Goal: Task Accomplishment & Management: Use online tool/utility

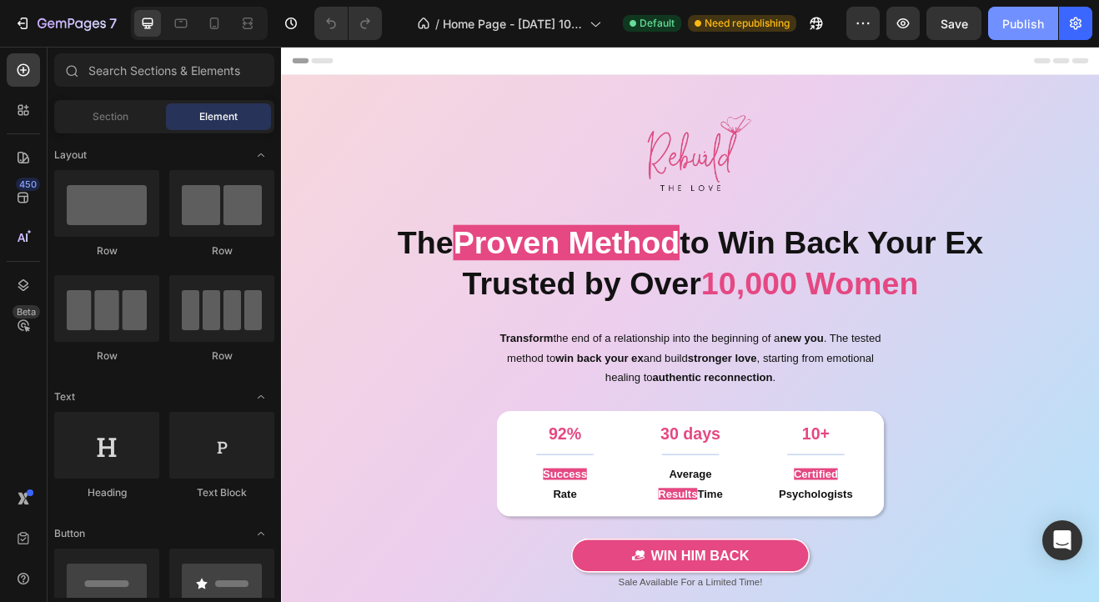
click at [1005, 33] on button "Publish" at bounding box center [1023, 23] width 70 height 33
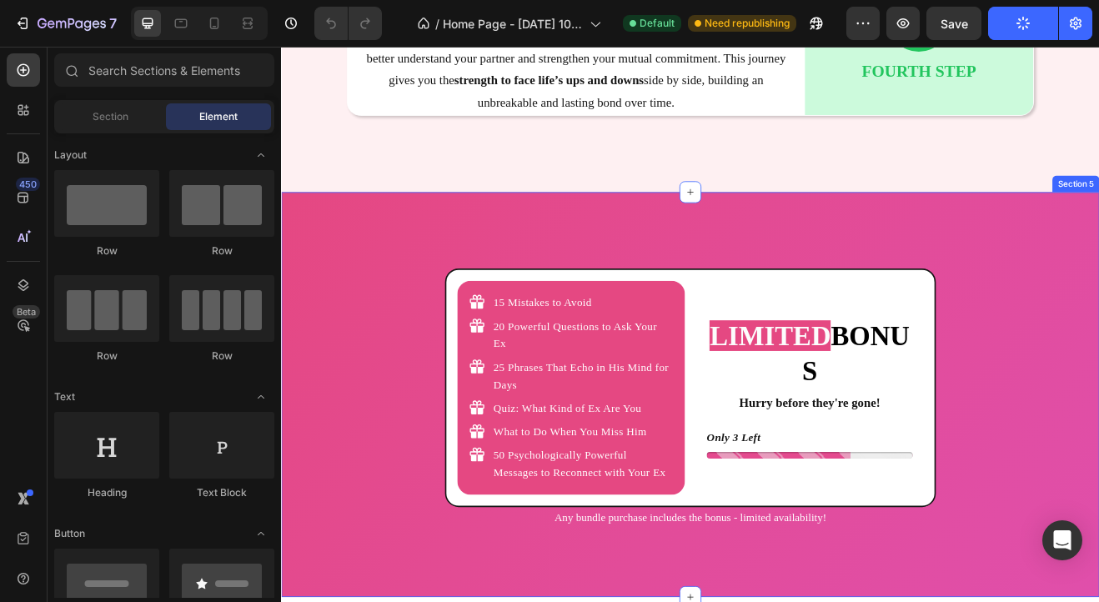
scroll to position [4002, 0]
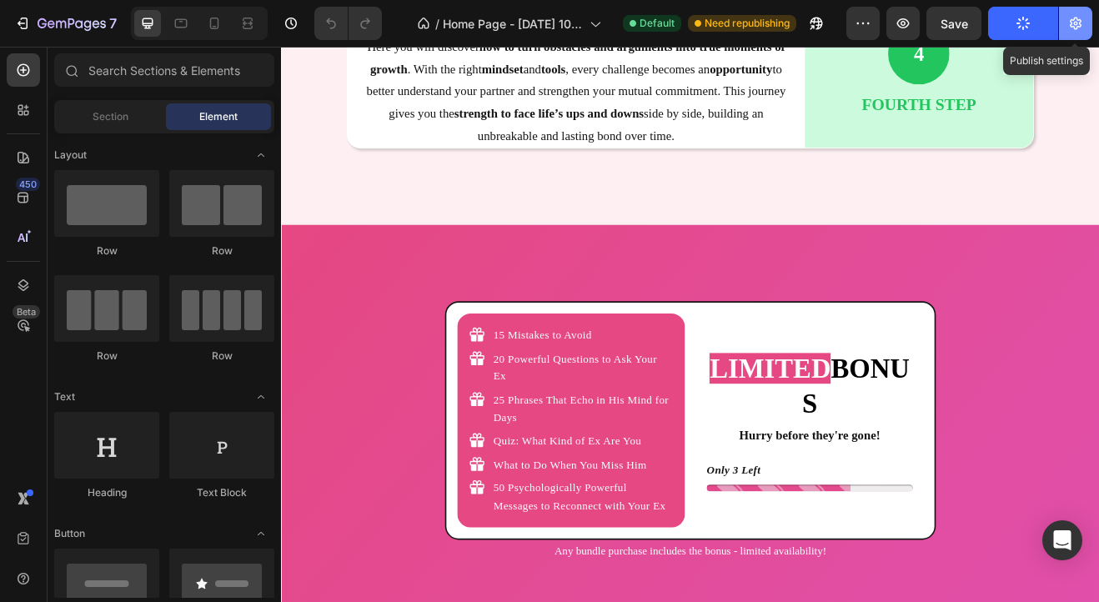
click at [1066, 23] on button "button" at bounding box center [1075, 23] width 33 height 33
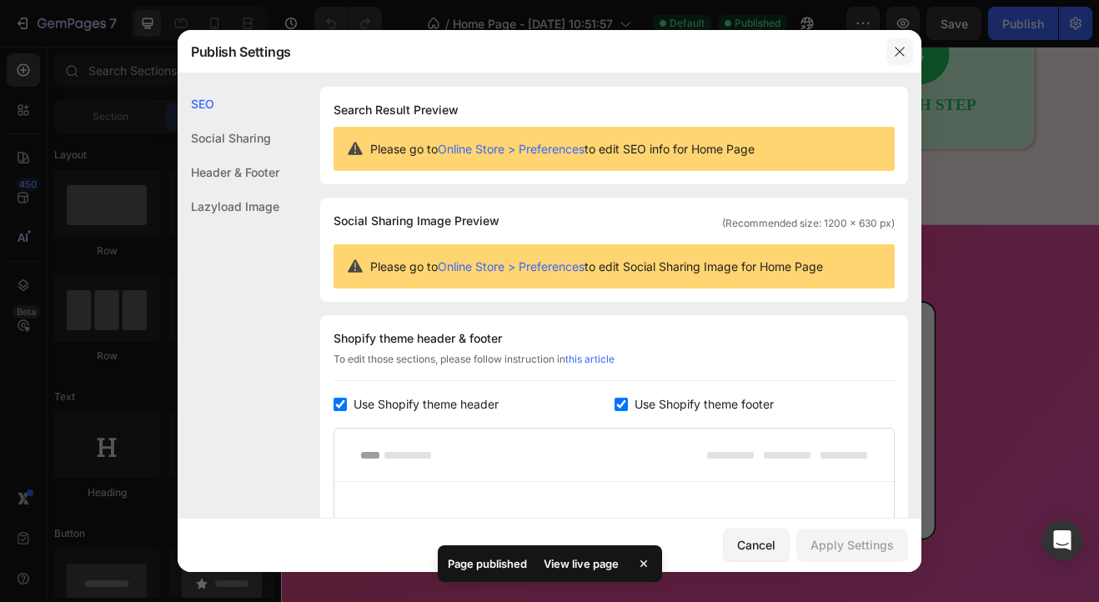
drag, startPoint x: 905, startPoint y: 56, endPoint x: 761, endPoint y: 11, distance: 151.1
click at [905, 56] on icon "button" at bounding box center [899, 51] width 13 height 13
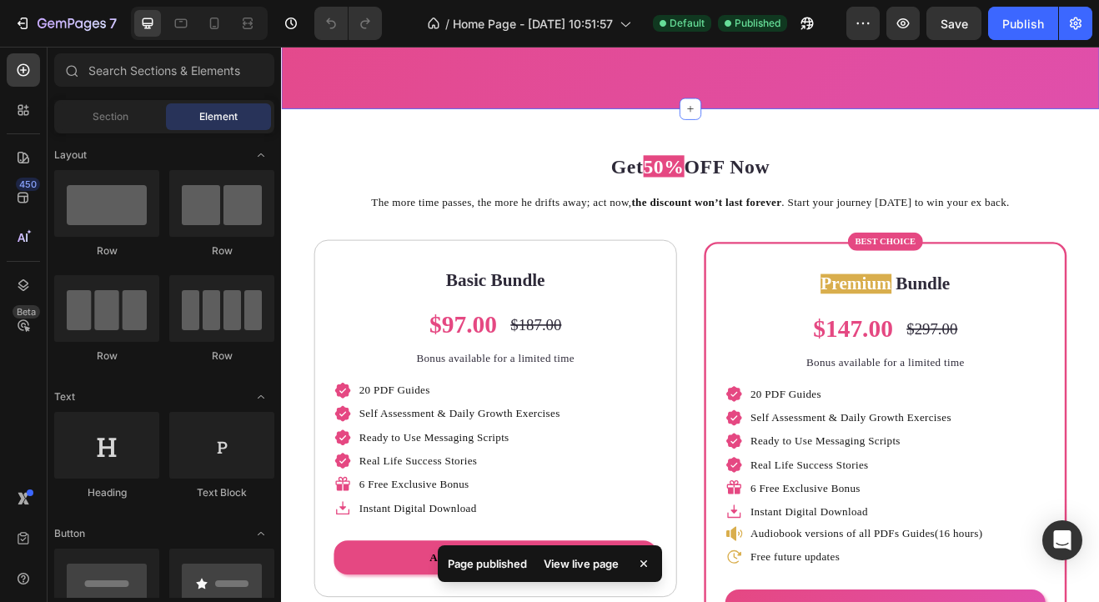
scroll to position [4669, 0]
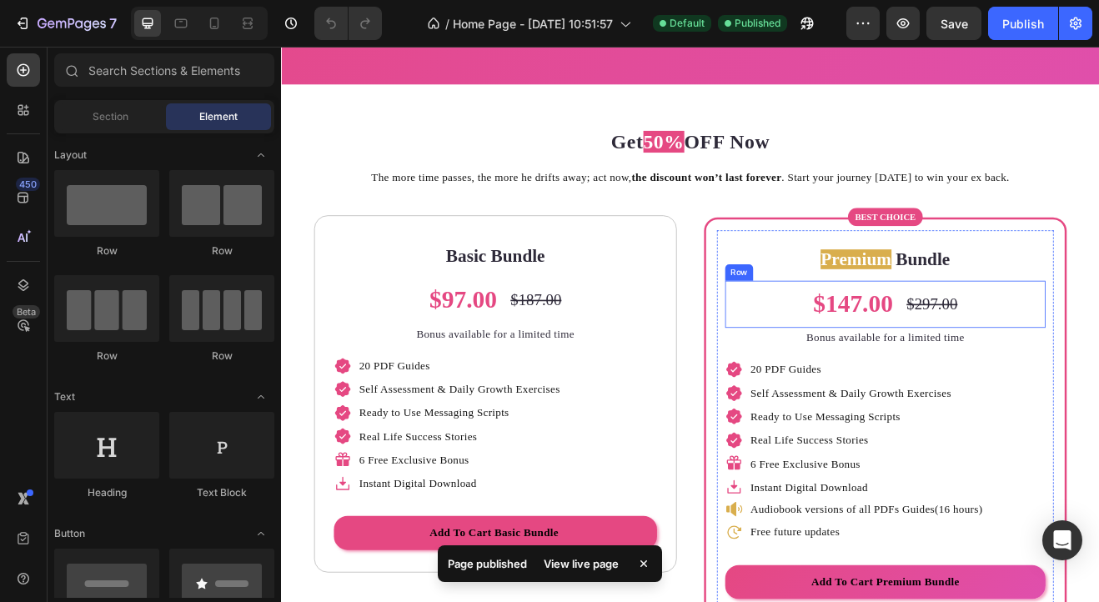
click at [910, 373] on div "$147.00 Product Price Product Price $297.00 Product Price Product Price Row" at bounding box center [1020, 362] width 392 height 58
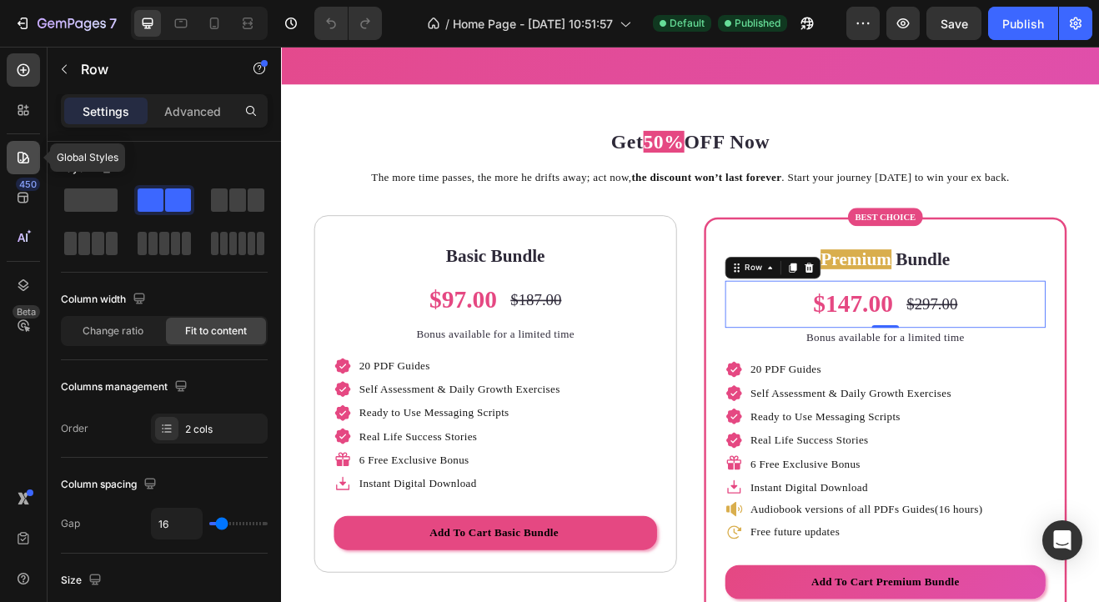
click at [20, 156] on icon at bounding box center [23, 157] width 17 height 17
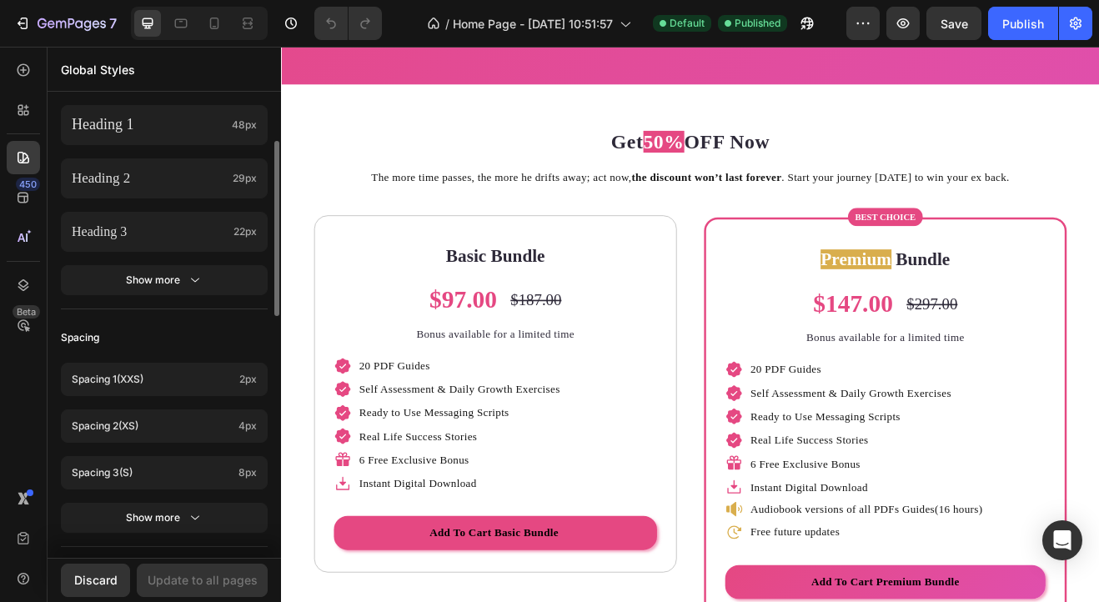
scroll to position [342, 0]
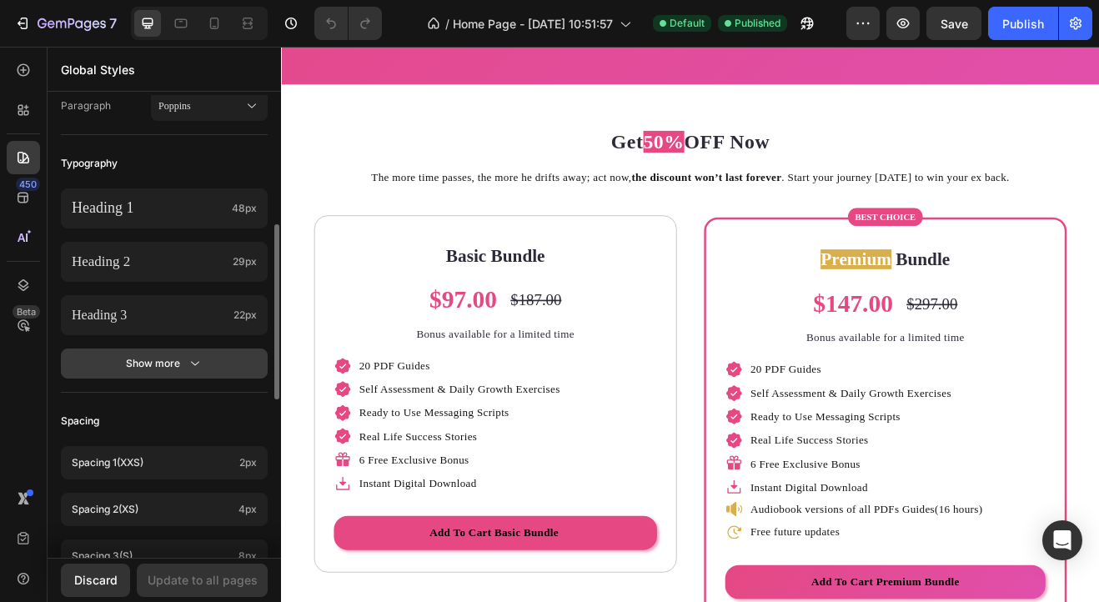
click at [133, 368] on div "Show more" at bounding box center [165, 363] width 78 height 17
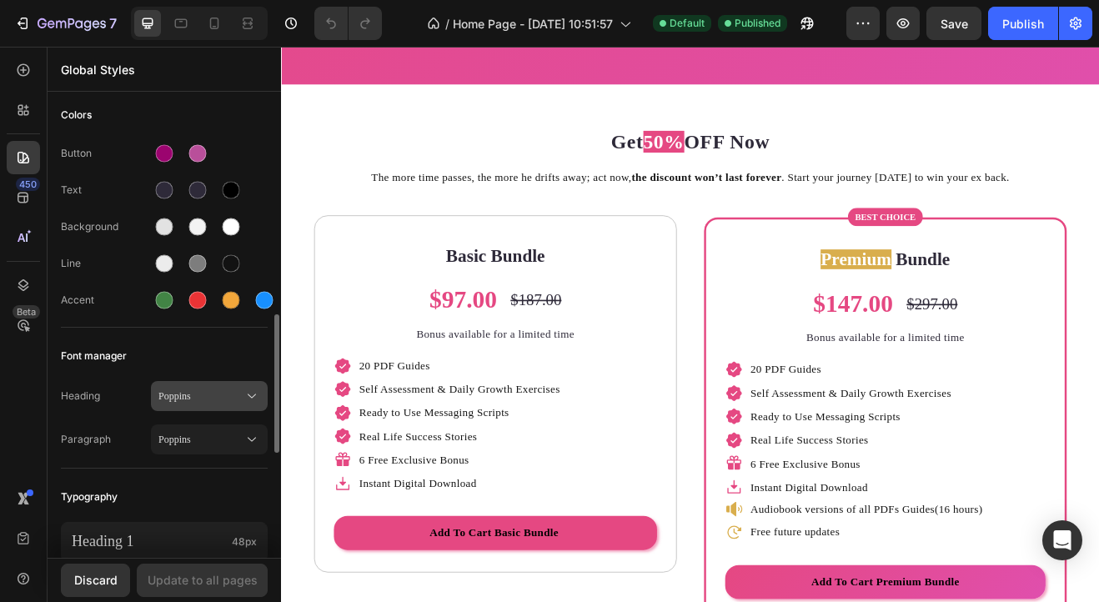
scroll to position [258, 0]
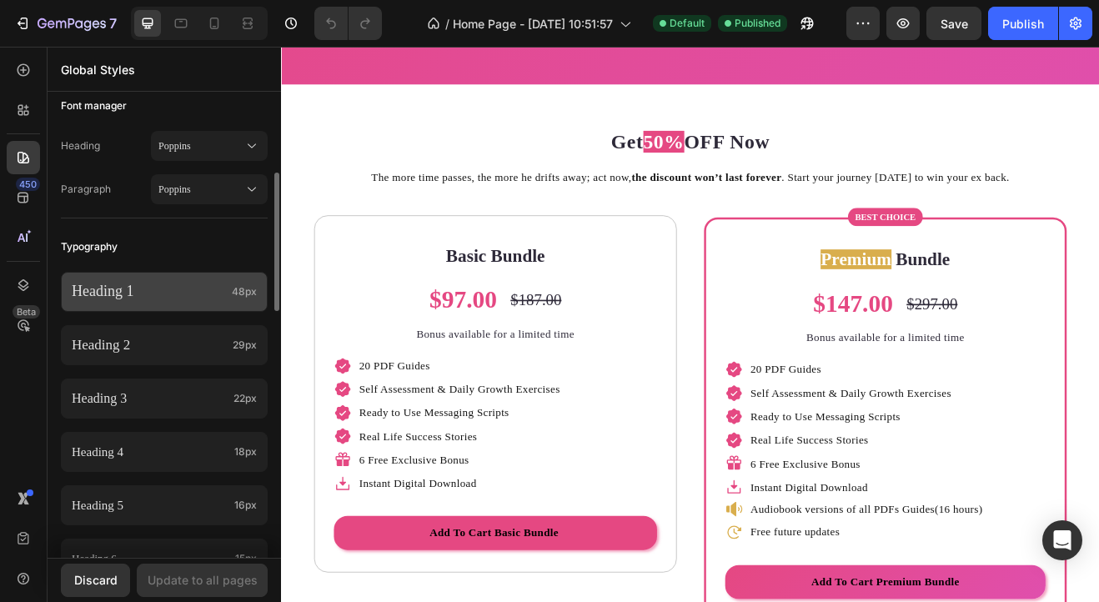
click at [198, 303] on div "Heading 1 48px" at bounding box center [164, 292] width 207 height 40
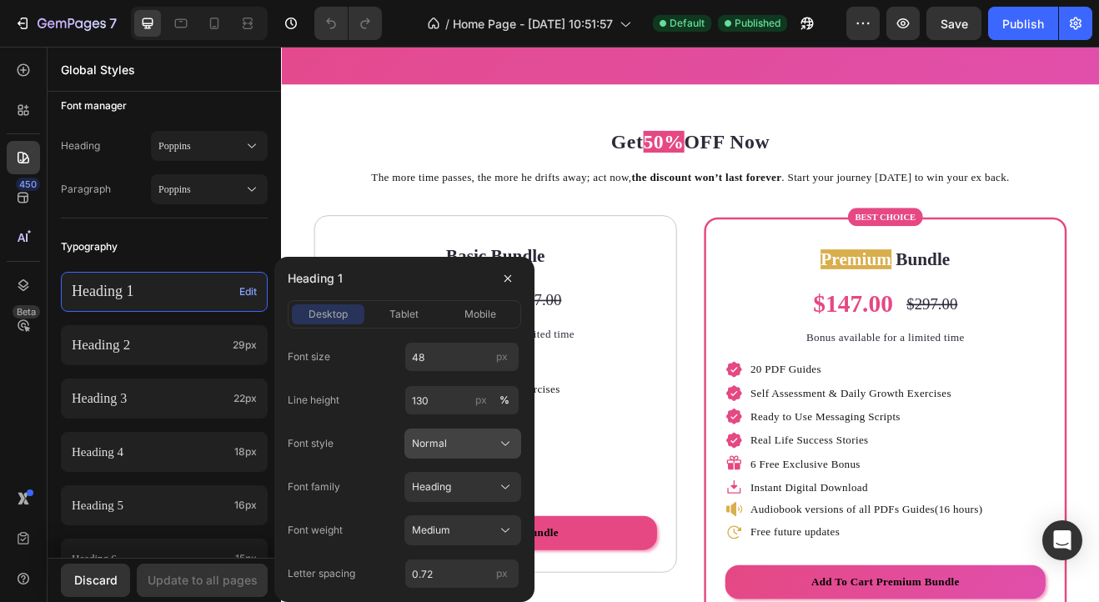
click at [465, 446] on div "Normal" at bounding box center [453, 443] width 82 height 15
click at [427, 444] on span "Normal" at bounding box center [429, 443] width 35 height 15
click at [443, 495] on button "Heading" at bounding box center [462, 487] width 117 height 30
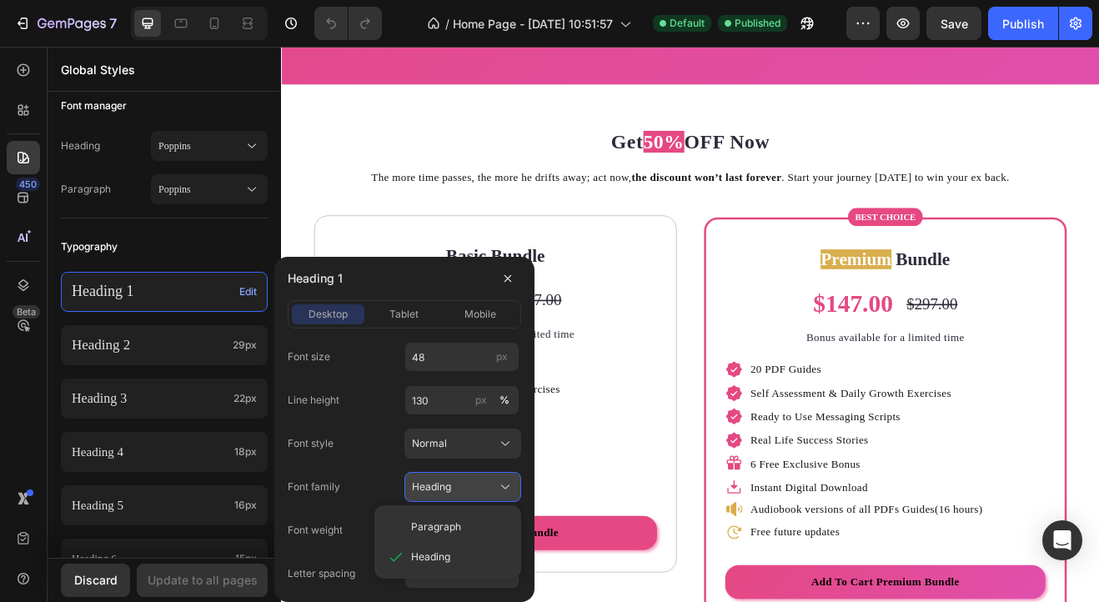
click at [443, 495] on button "Heading" at bounding box center [462, 487] width 117 height 30
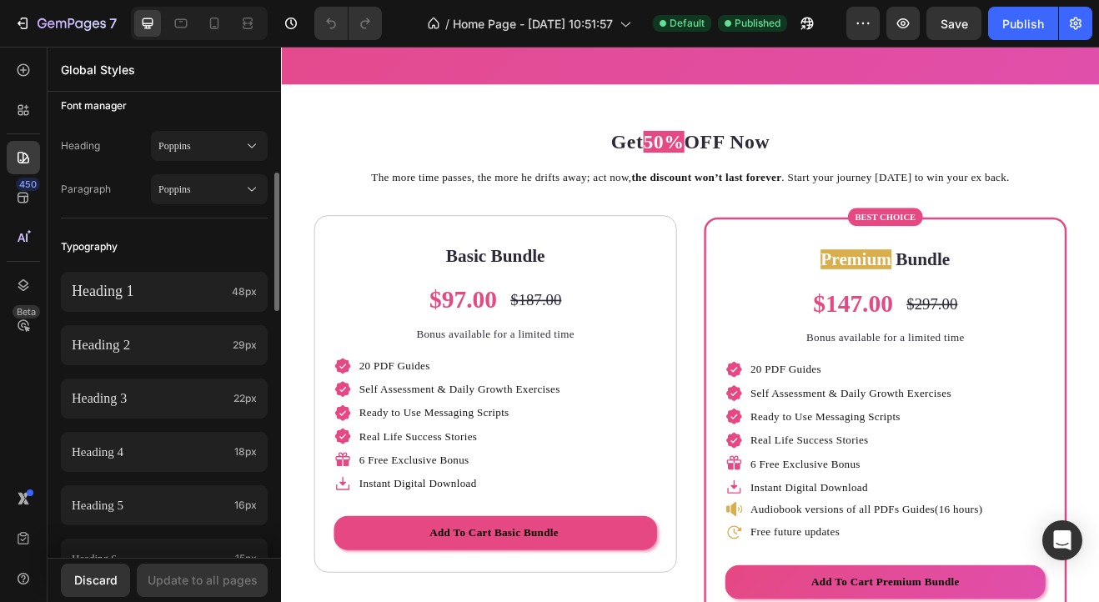
click at [173, 236] on div "Typography" at bounding box center [164, 247] width 207 height 30
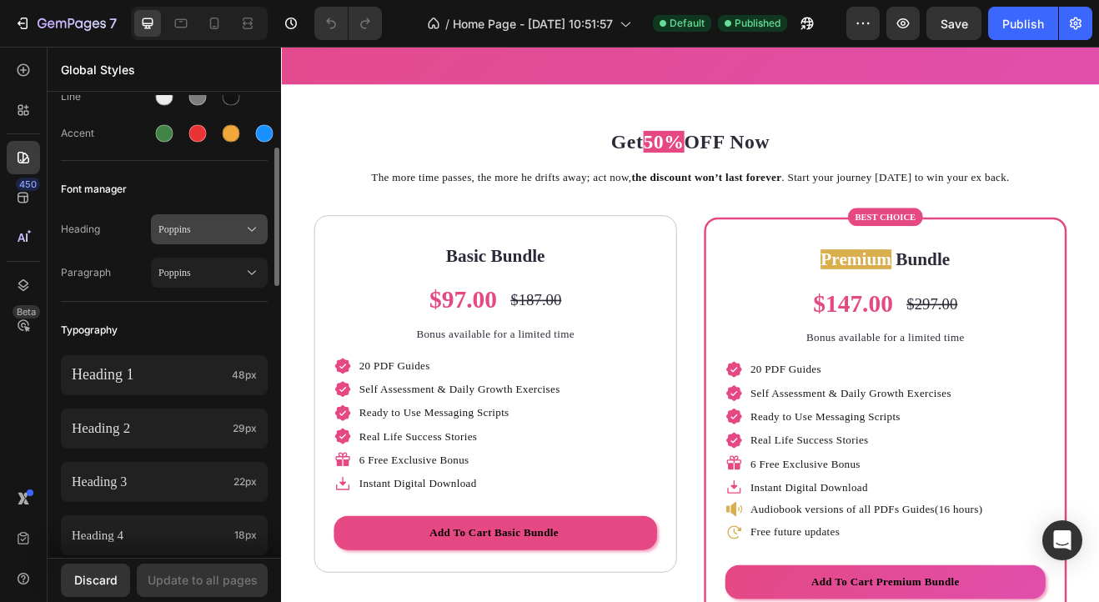
click at [189, 229] on span "Poppins" at bounding box center [200, 229] width 85 height 15
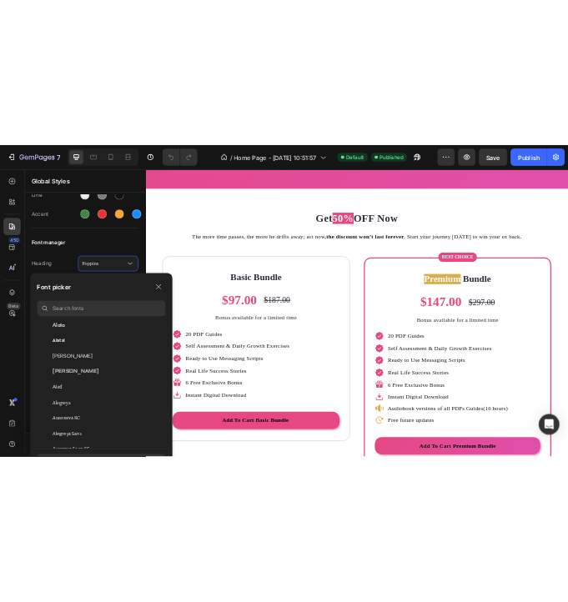
scroll to position [917, 0]
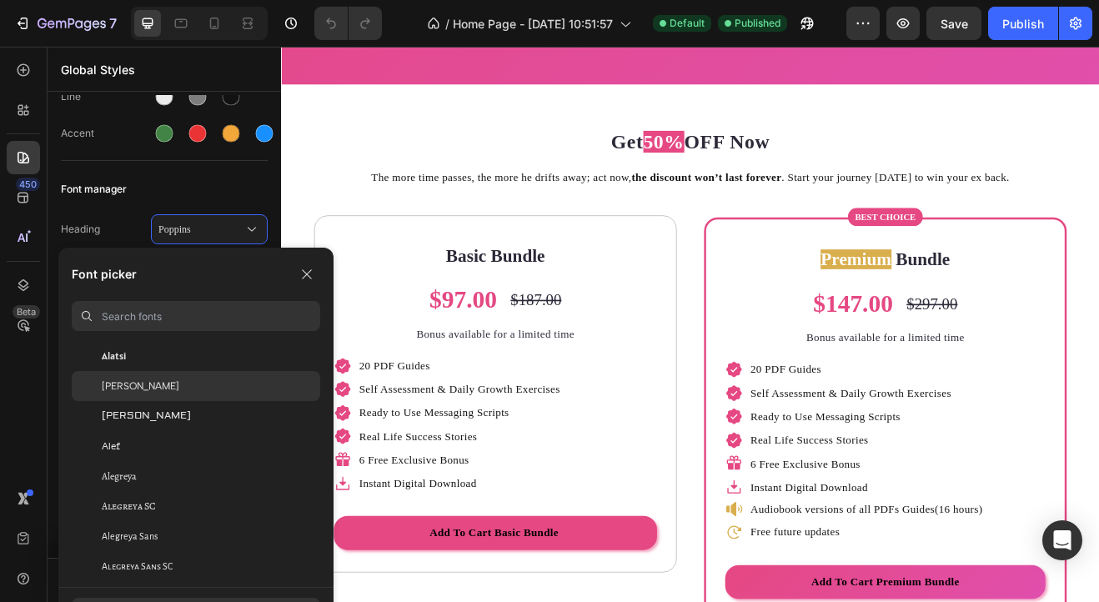
click at [178, 382] on div "Albert Sans" at bounding box center [211, 386] width 218 height 15
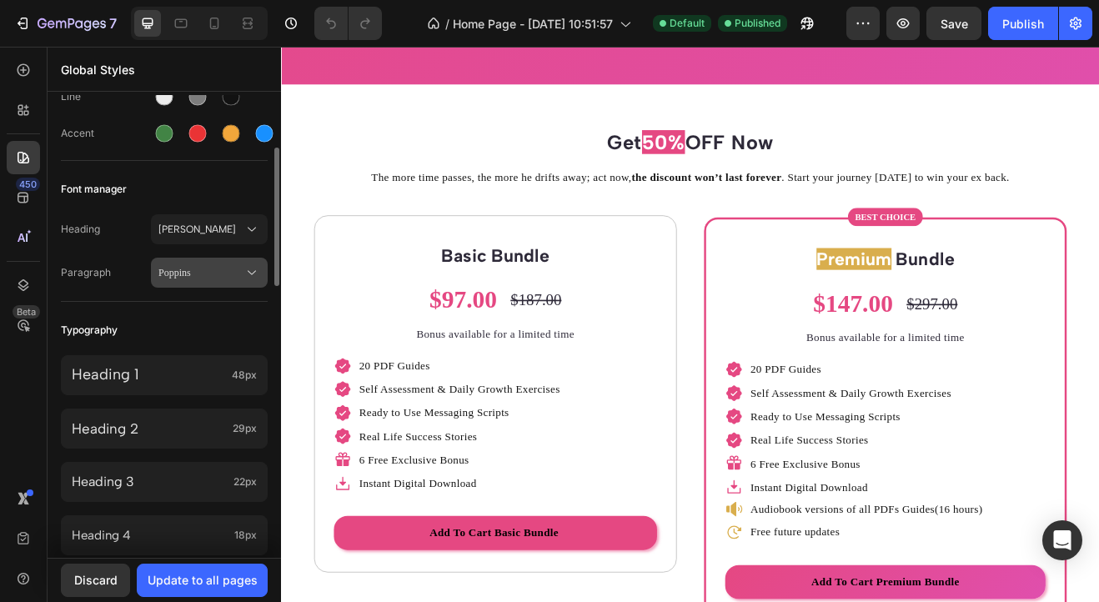
click at [200, 271] on span "Poppins" at bounding box center [200, 272] width 85 height 15
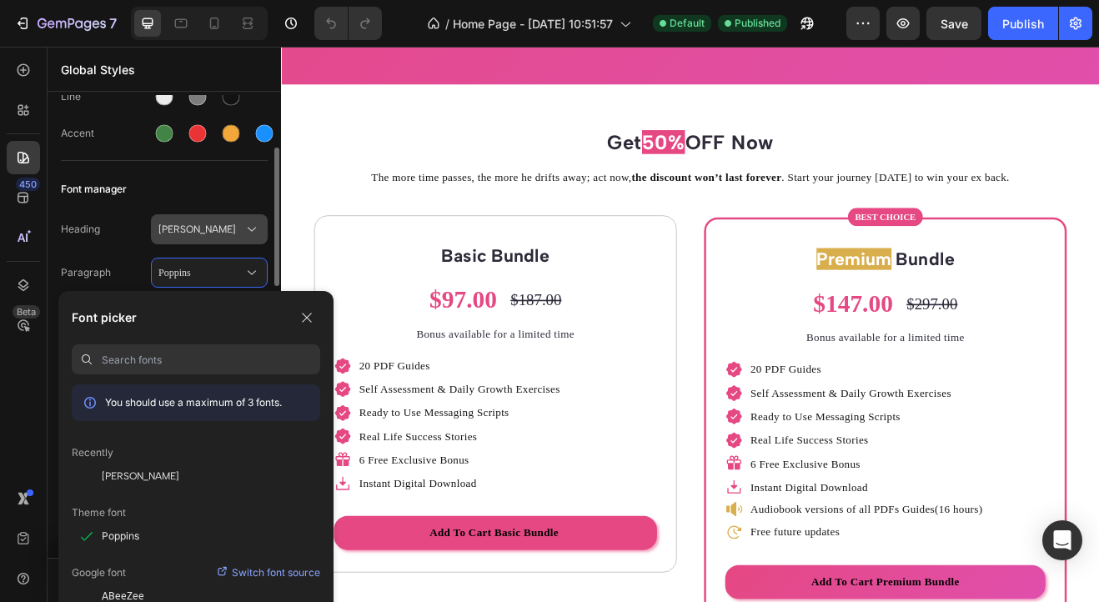
click at [193, 233] on span "Albert Sans" at bounding box center [200, 229] width 85 height 15
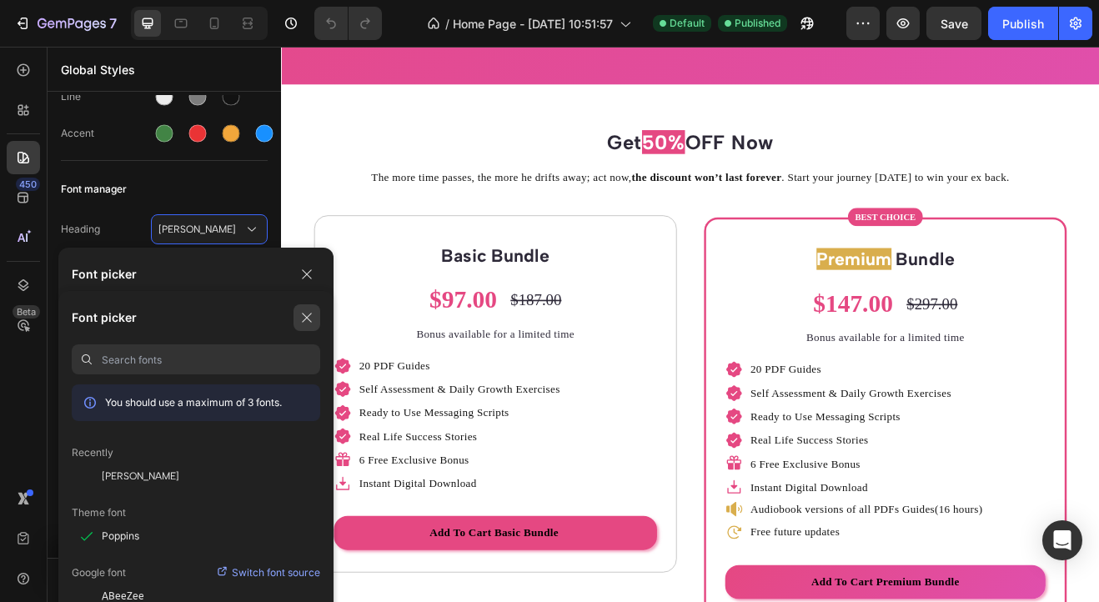
click at [299, 317] on button "button" at bounding box center [306, 317] width 27 height 27
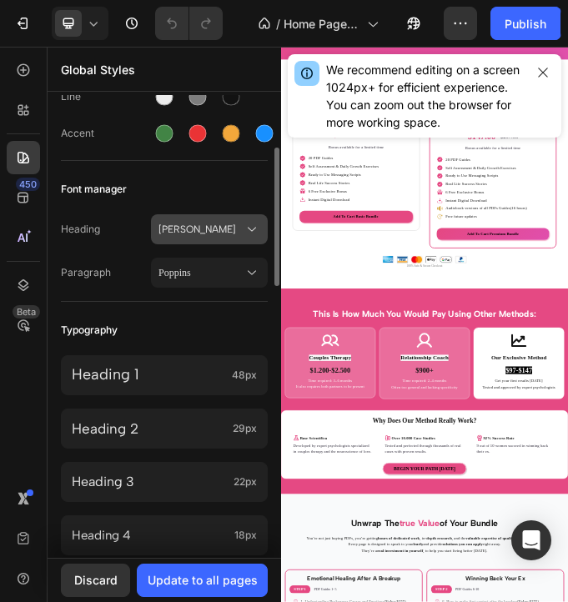
click at [187, 233] on span "Albert Sans" at bounding box center [200, 229] width 85 height 15
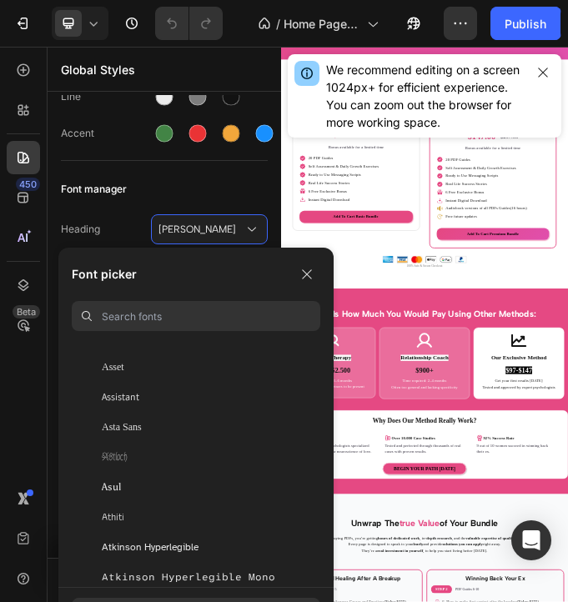
scroll to position [3669, 0]
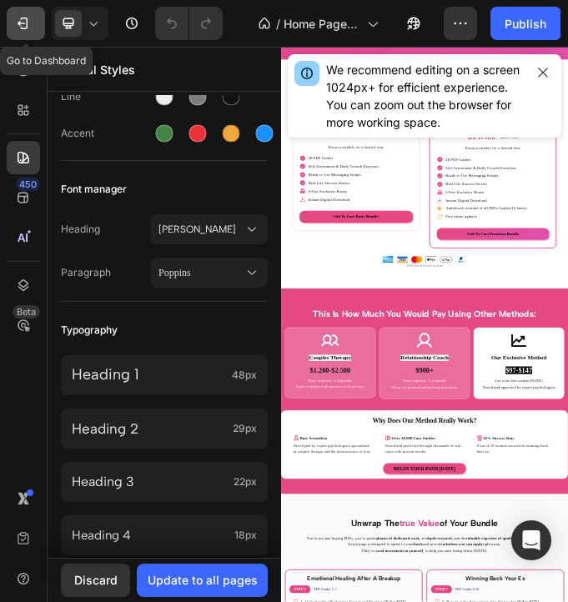
click at [33, 22] on div "7" at bounding box center [25, 23] width 23 height 17
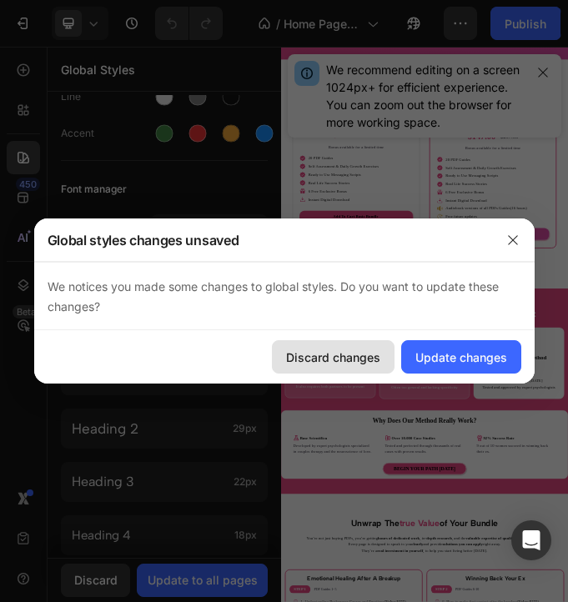
click at [356, 354] on div "Discard changes" at bounding box center [333, 358] width 94 height 18
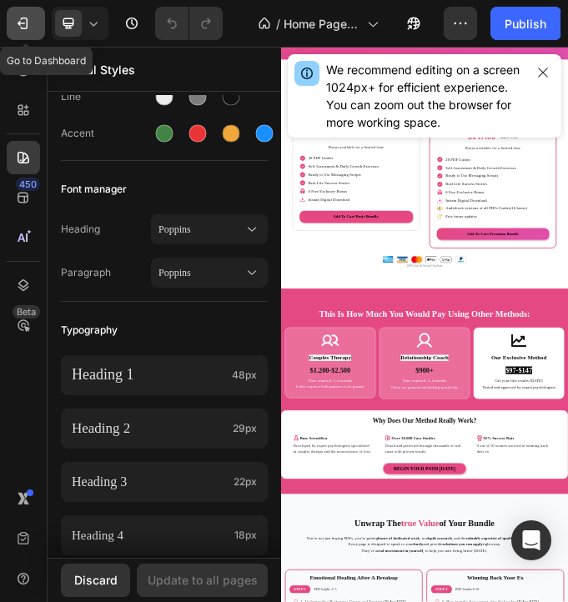
click at [17, 12] on button "7" at bounding box center [26, 23] width 38 height 33
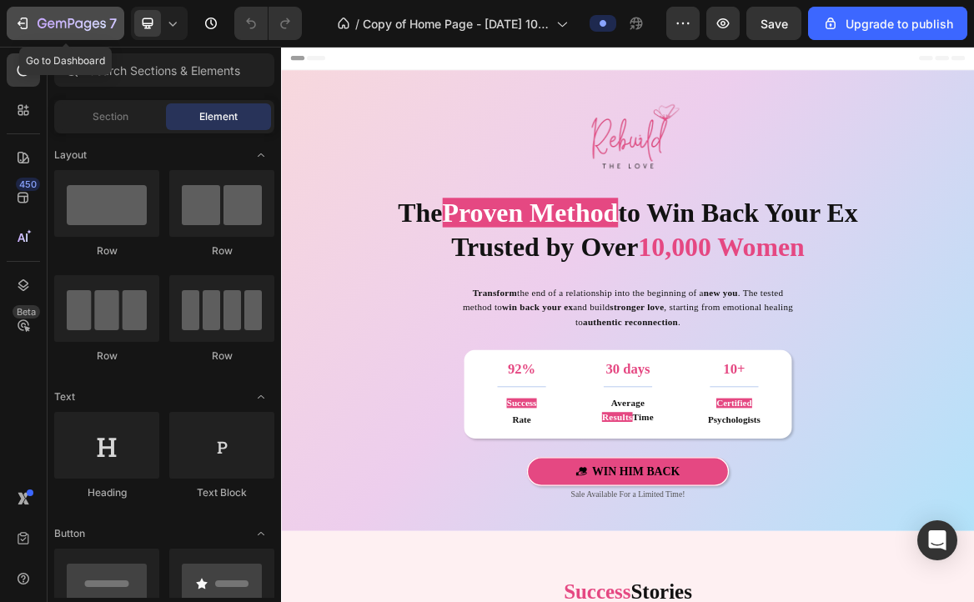
click at [20, 23] on icon "button" at bounding box center [22, 23] width 17 height 17
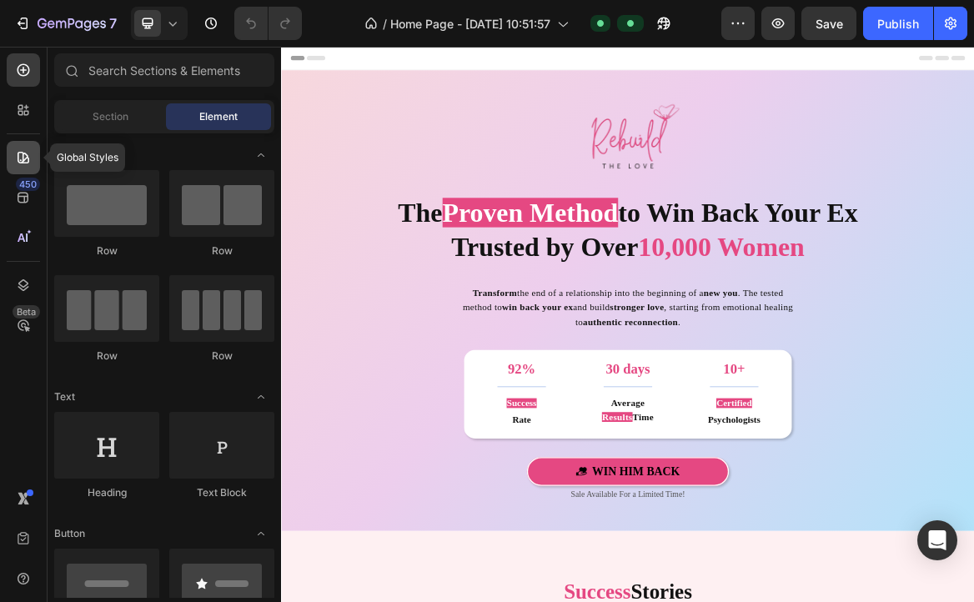
click at [22, 158] on icon at bounding box center [23, 157] width 17 height 17
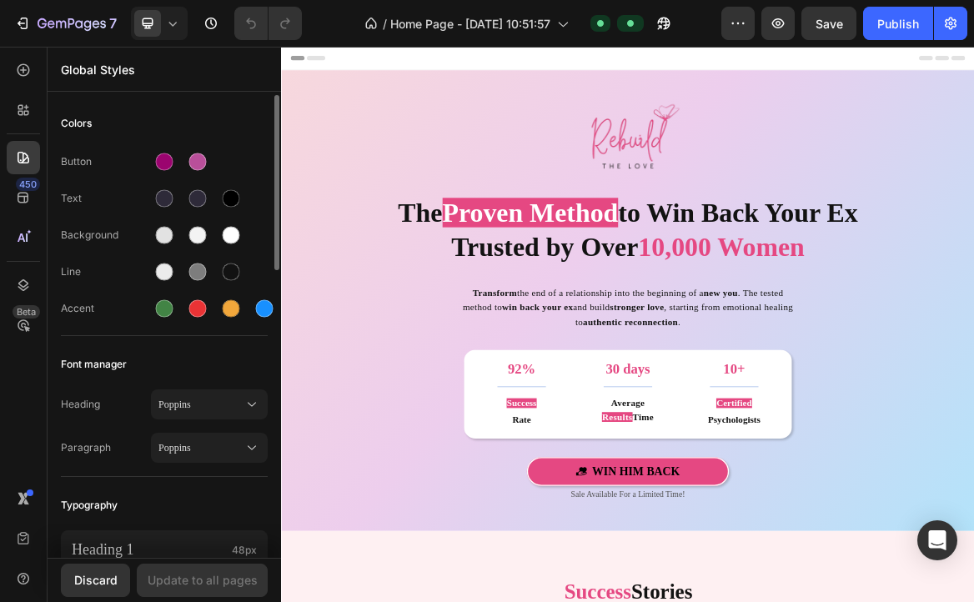
scroll to position [250, 0]
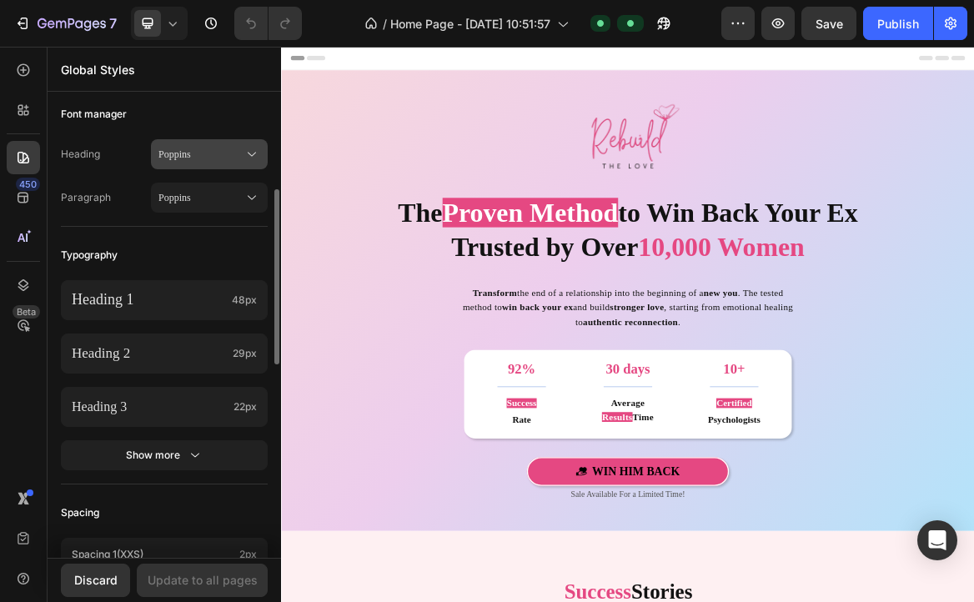
click at [173, 160] on span "Poppins" at bounding box center [200, 154] width 85 height 15
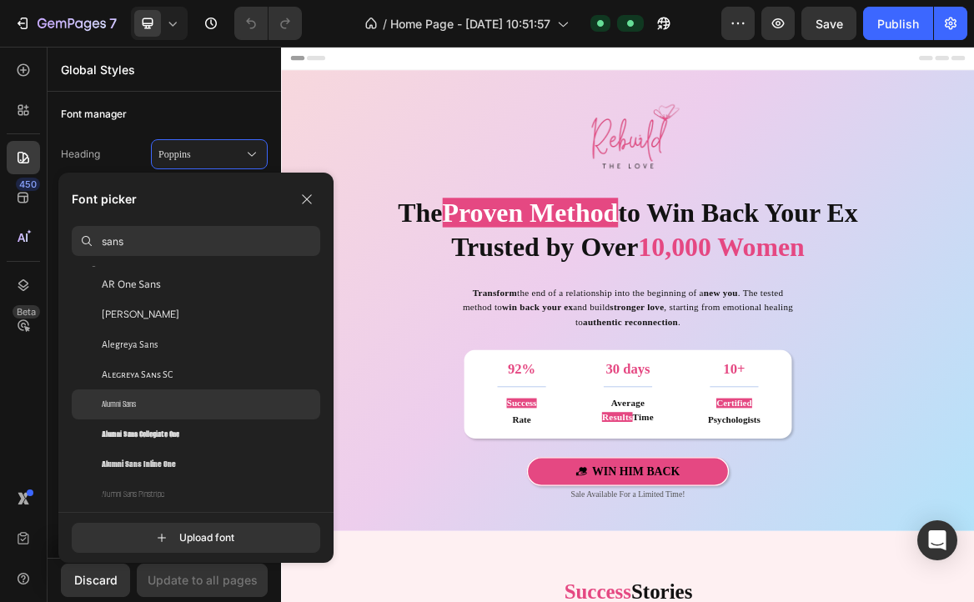
scroll to position [0, 0]
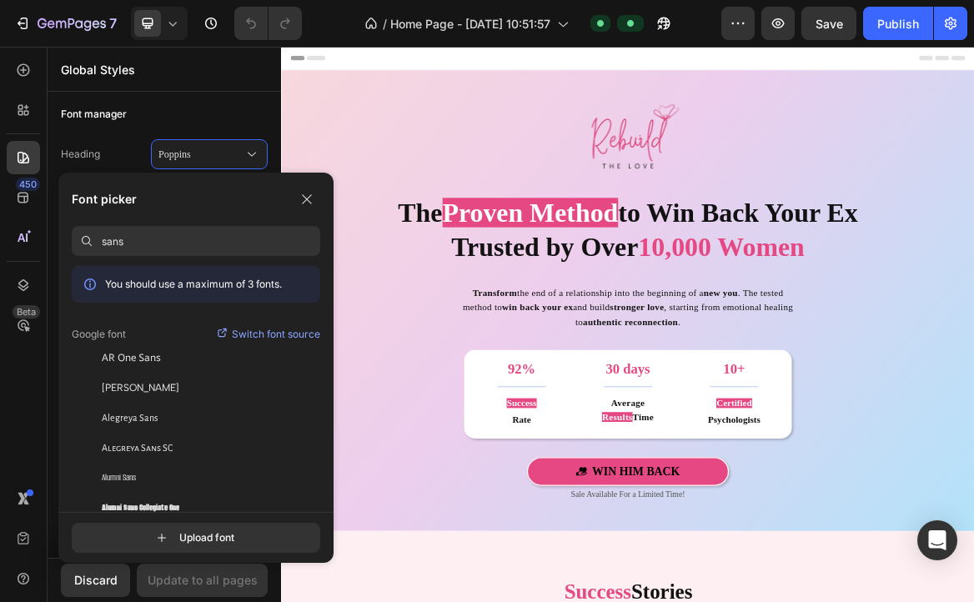
click at [156, 239] on input "sans" at bounding box center [211, 241] width 218 height 30
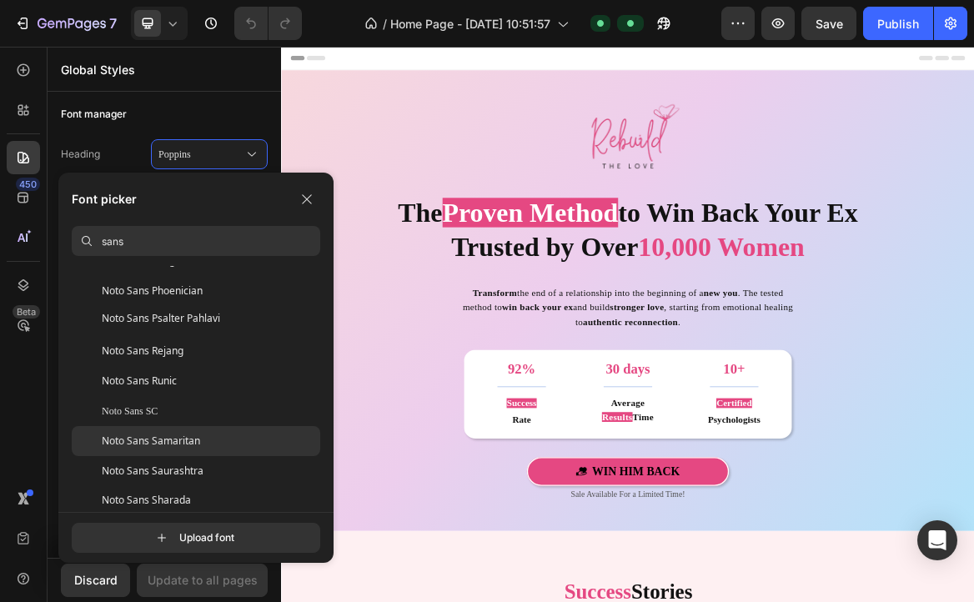
scroll to position [5086, 0]
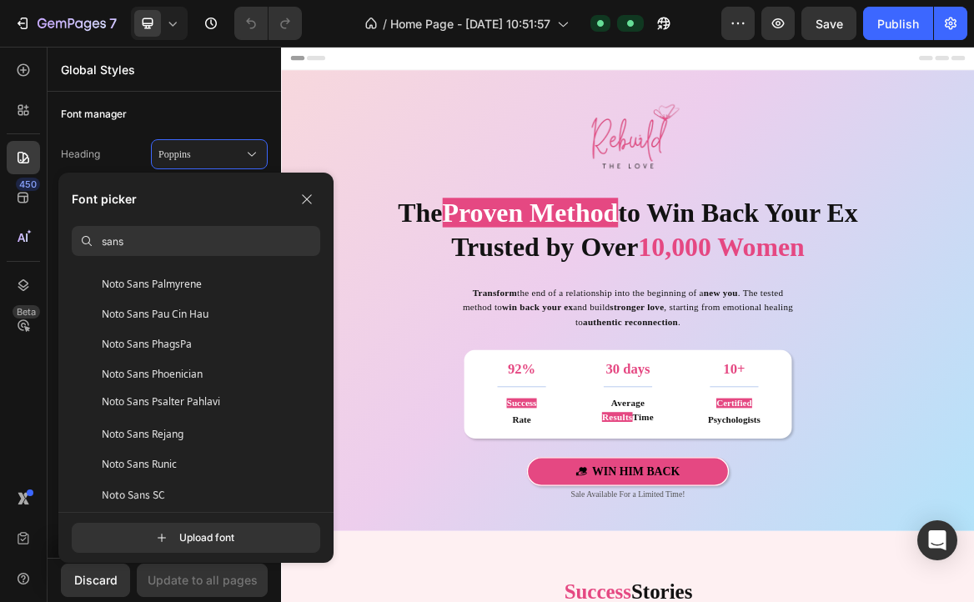
type input "sans"
click at [120, 100] on div "Font manager" at bounding box center [164, 114] width 207 height 30
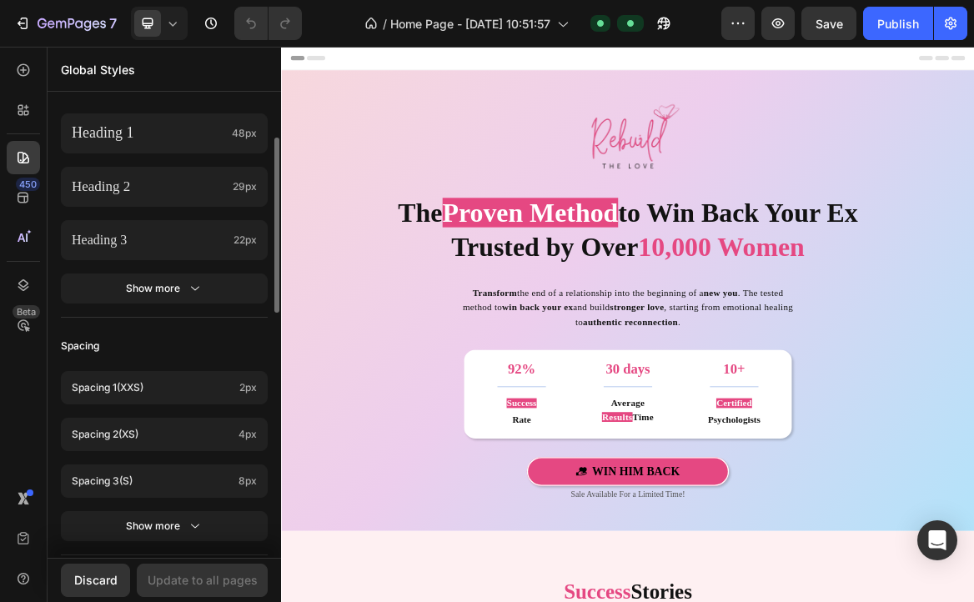
scroll to position [250, 0]
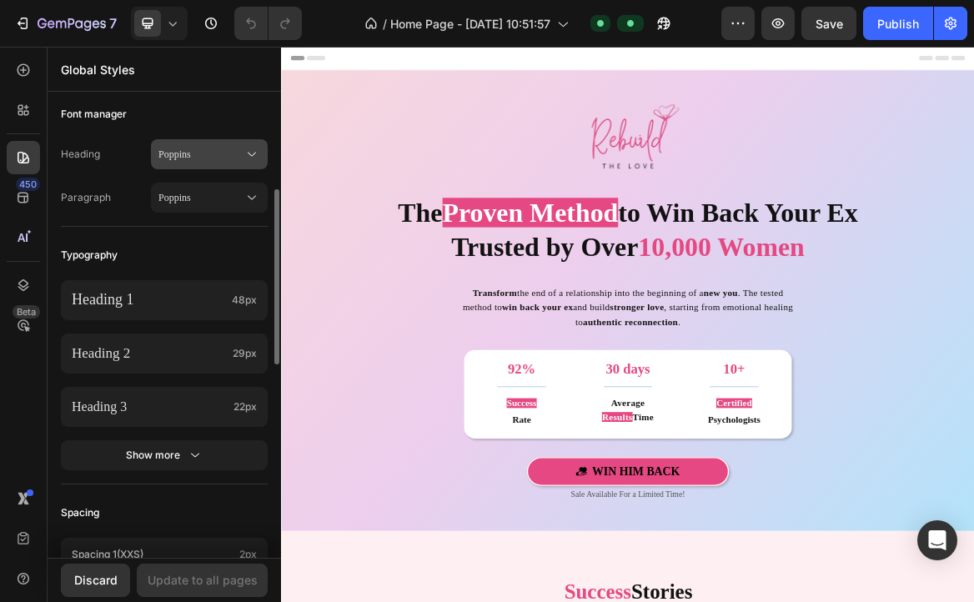
click at [180, 161] on span "Poppins" at bounding box center [200, 154] width 85 height 15
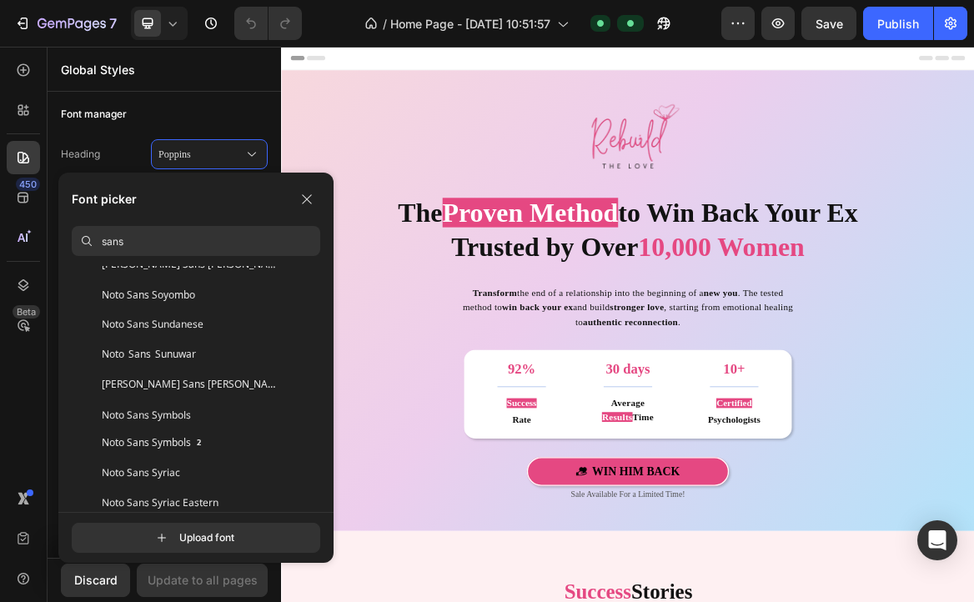
scroll to position [5670, 0]
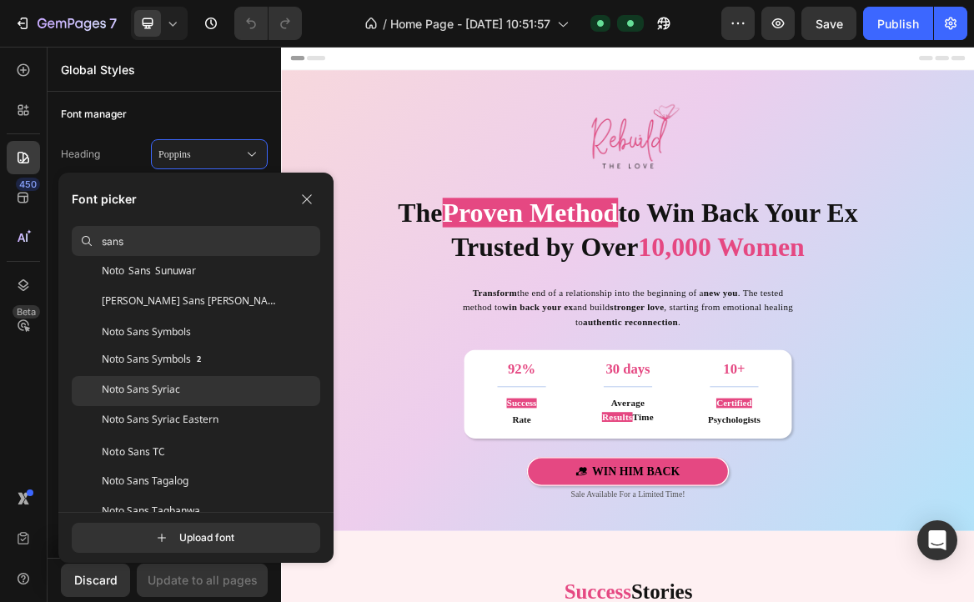
click at [224, 394] on div "Noto Sans Syriac" at bounding box center [211, 391] width 218 height 15
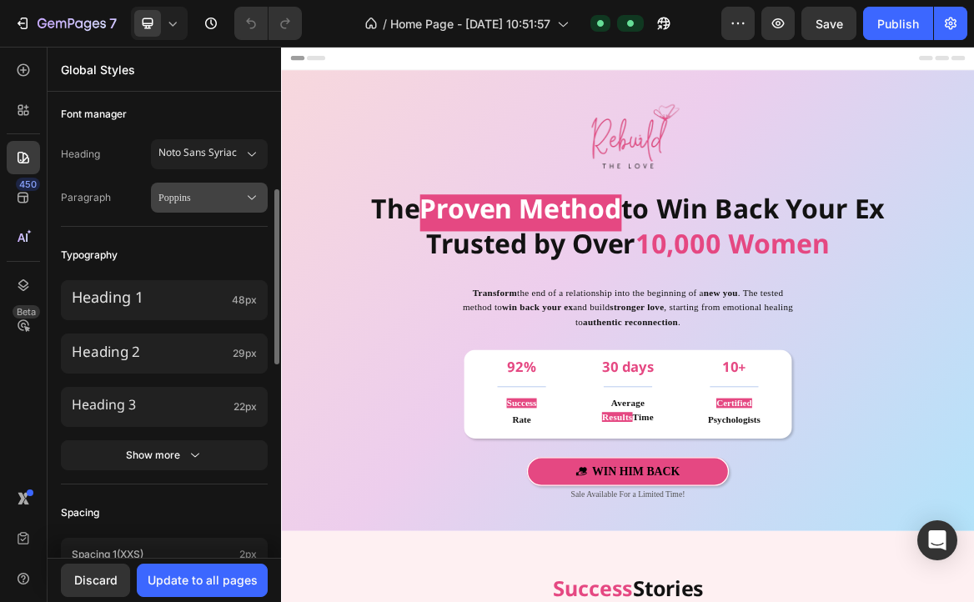
click at [199, 202] on span "Poppins" at bounding box center [200, 197] width 85 height 15
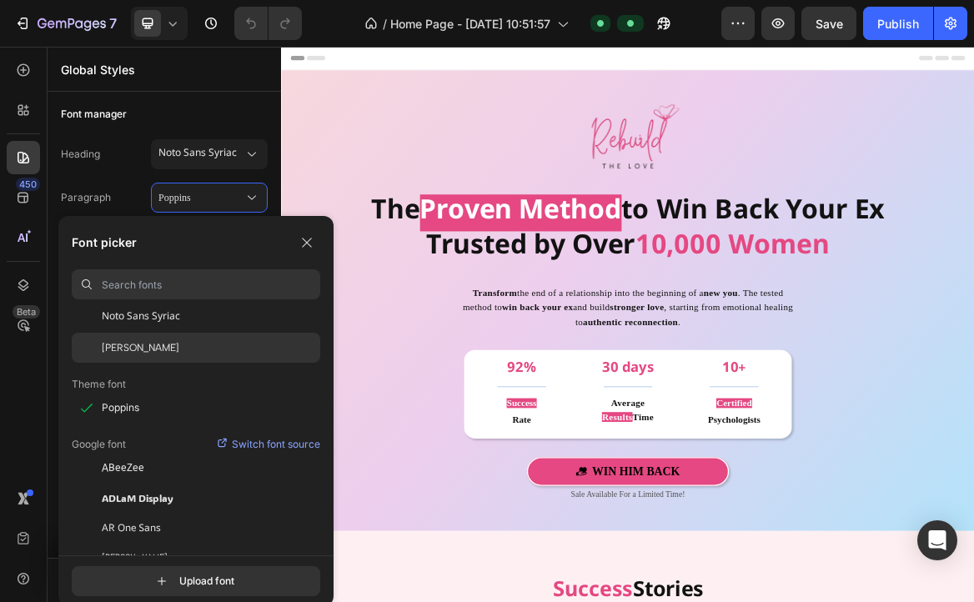
scroll to position [0, 0]
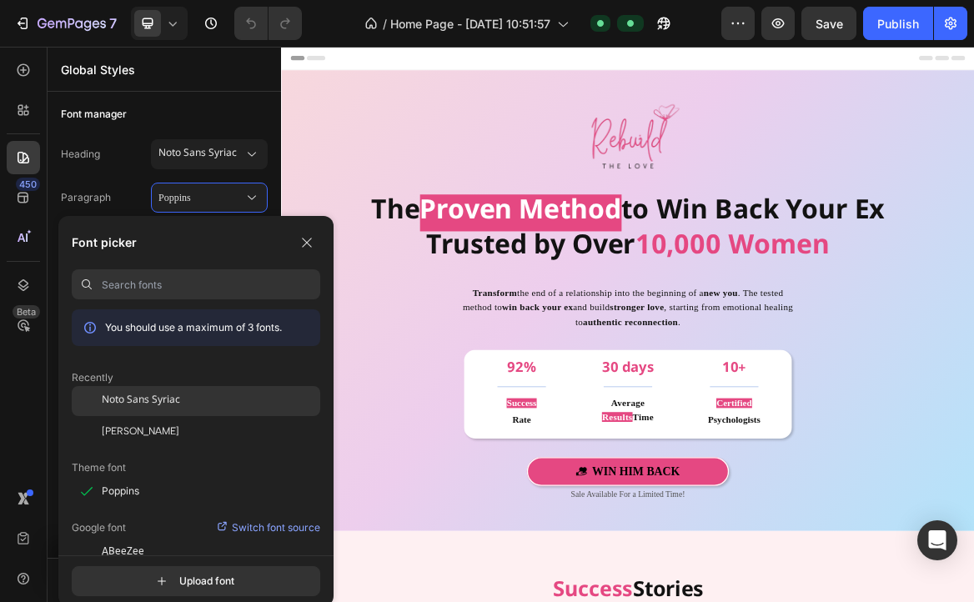
click at [188, 405] on div "Noto Sans Syriac" at bounding box center [211, 401] width 218 height 15
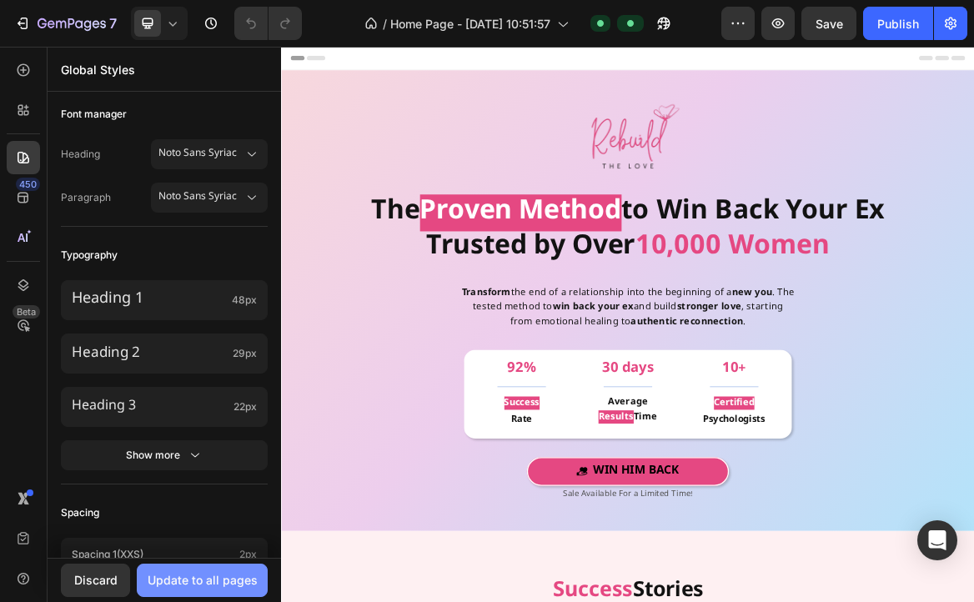
click at [181, 579] on div "Update to all pages" at bounding box center [203, 580] width 110 height 18
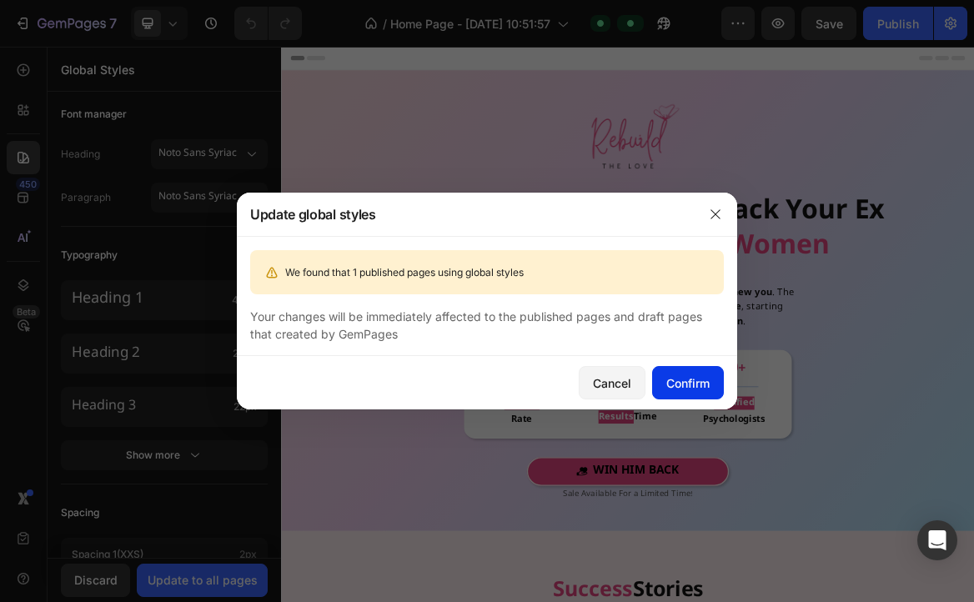
click at [687, 393] on button "Confirm" at bounding box center [688, 382] width 72 height 33
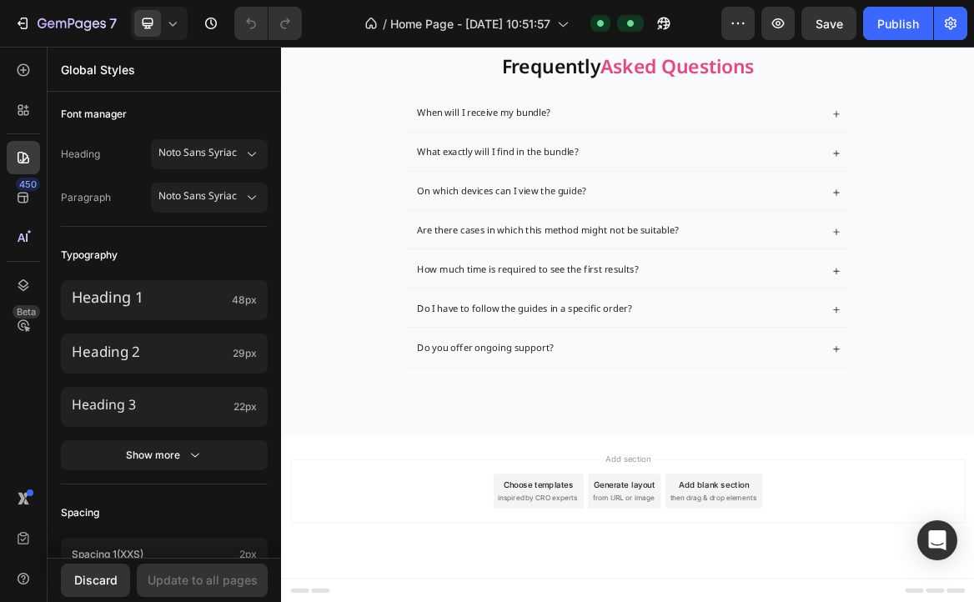
scroll to position [9396, 0]
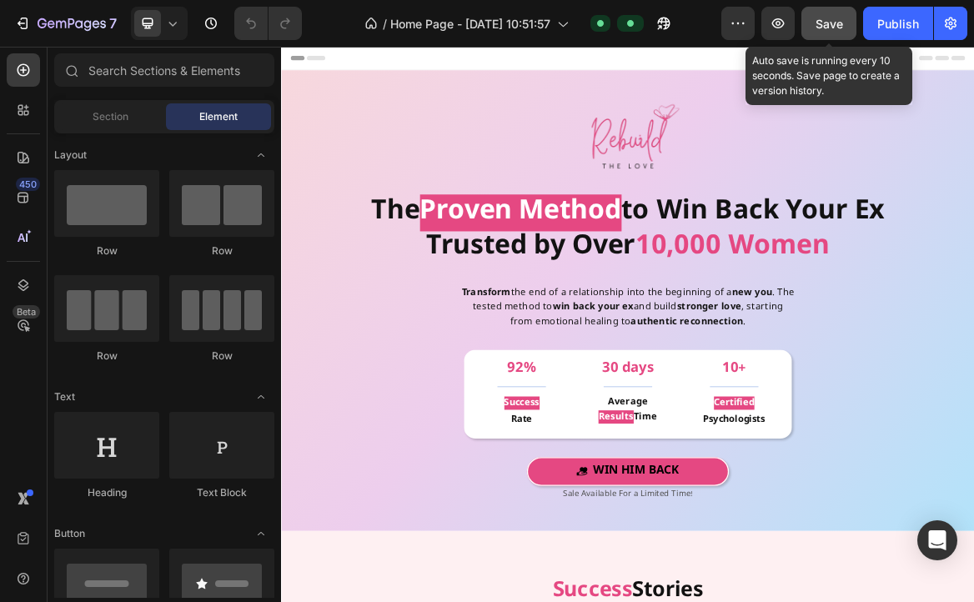
click at [853, 29] on button "Save" at bounding box center [828, 23] width 55 height 33
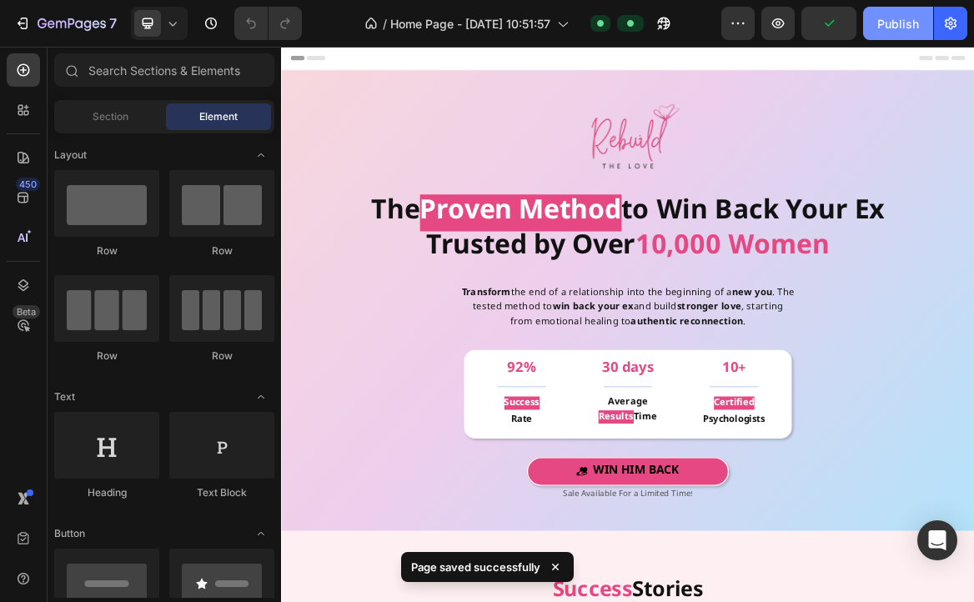
click at [896, 35] on button "Publish" at bounding box center [898, 23] width 70 height 33
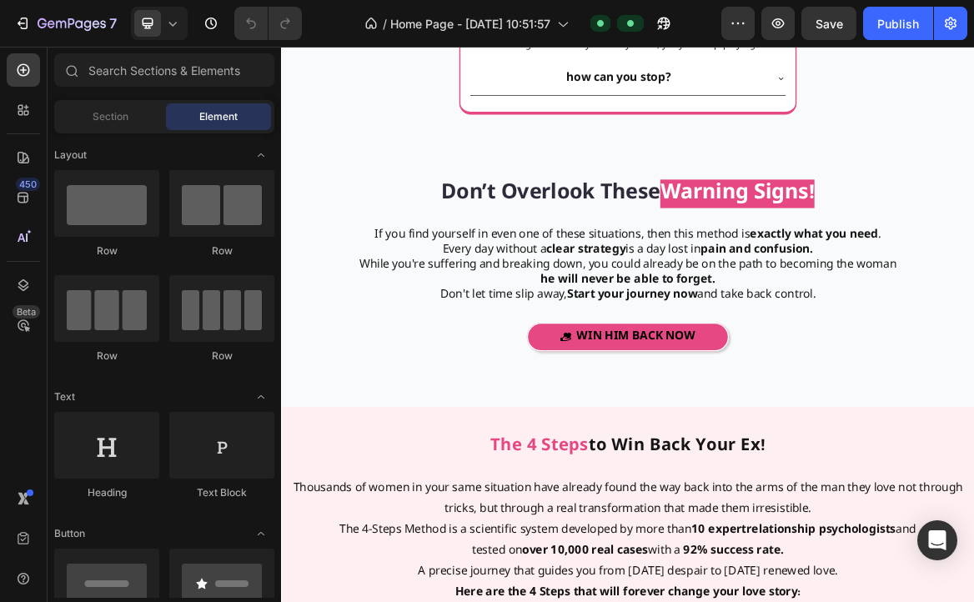
scroll to position [2418, 0]
